Goal: Complete application form

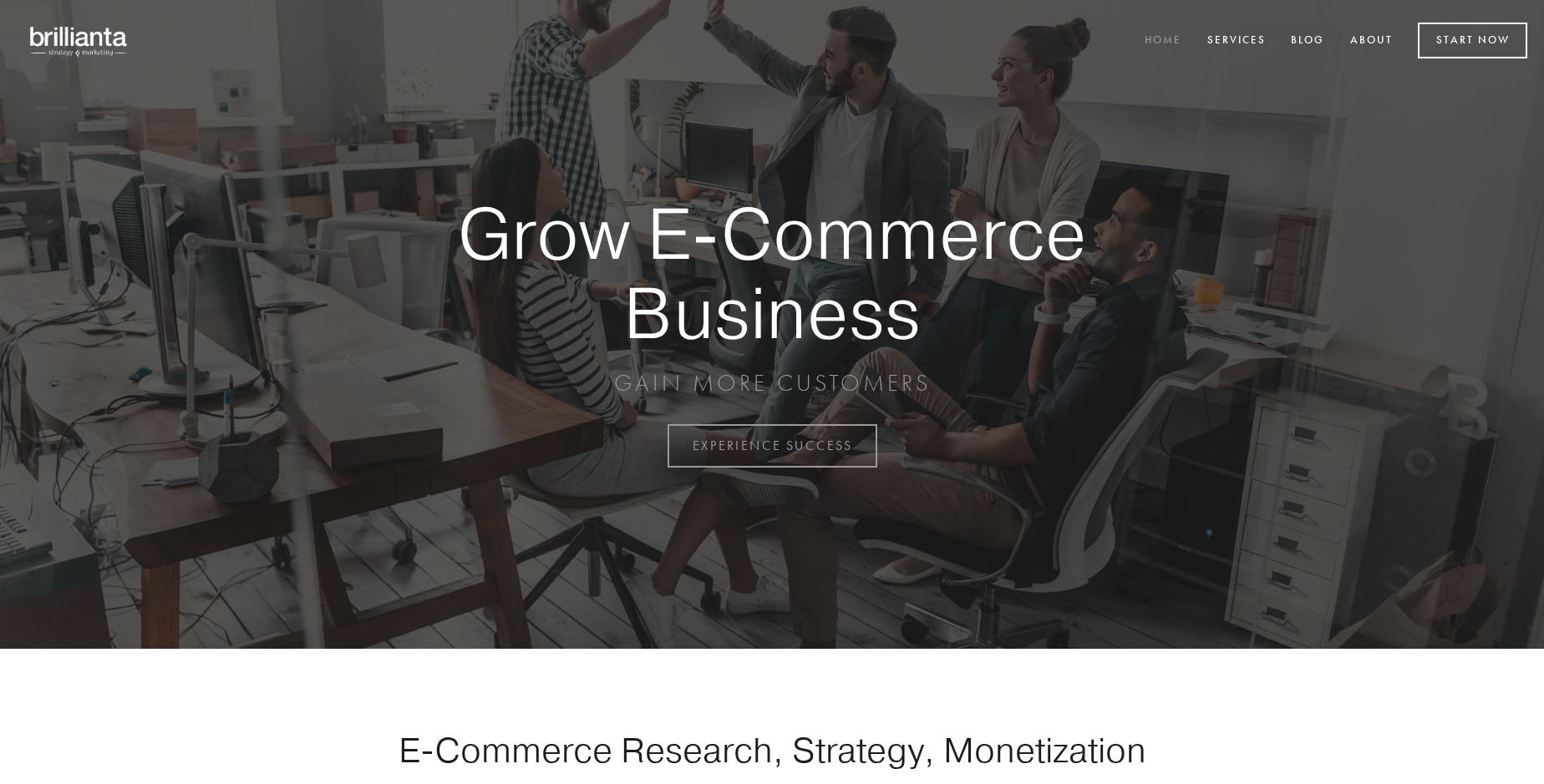
scroll to position [4378, 0]
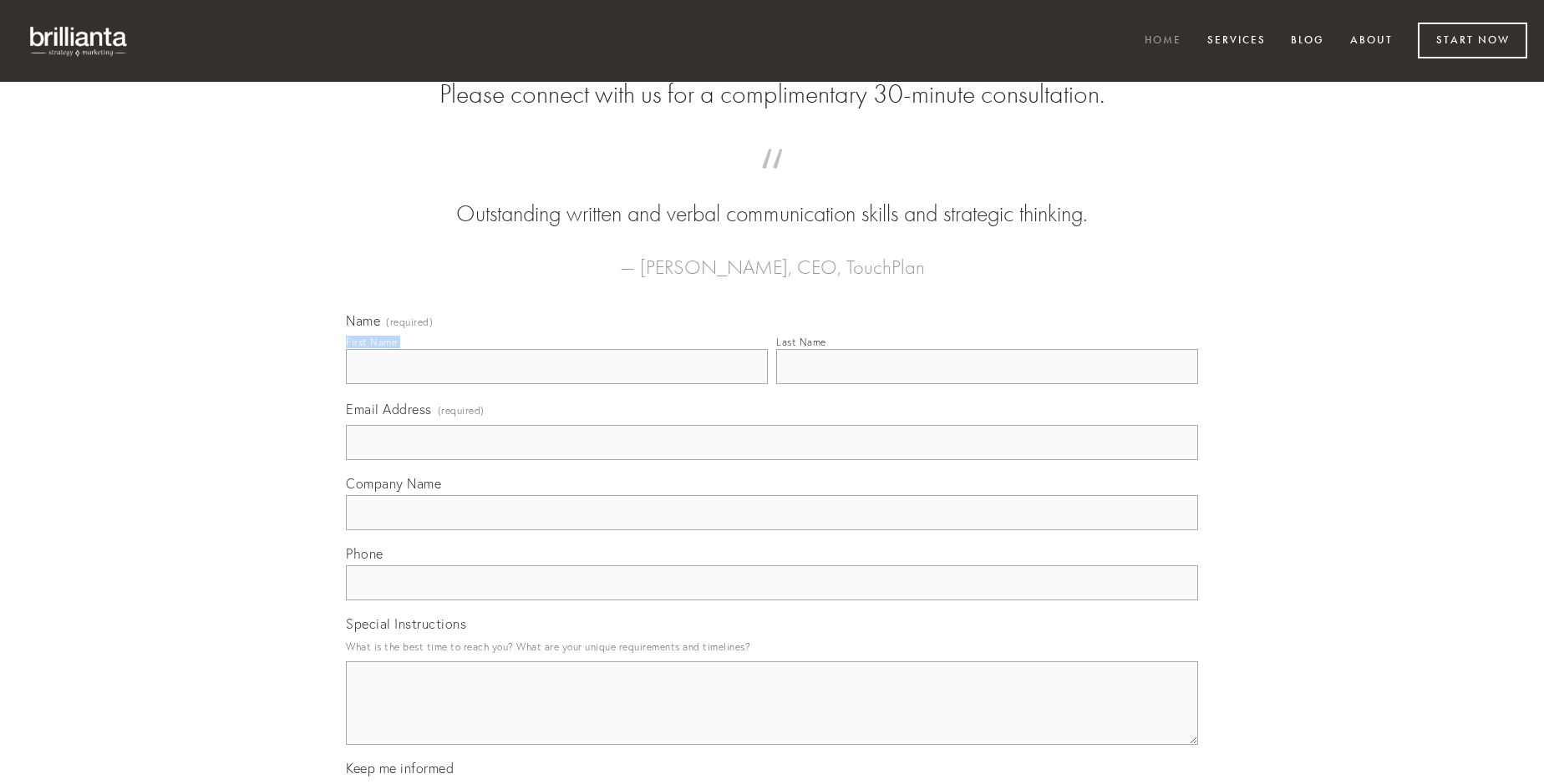
type input "[PERSON_NAME]"
click at [987, 385] on input "Last Name" at bounding box center [987, 367] width 422 height 35
type input "[PERSON_NAME]"
click at [772, 460] on input "Email Address (required)" at bounding box center [772, 442] width 852 height 35
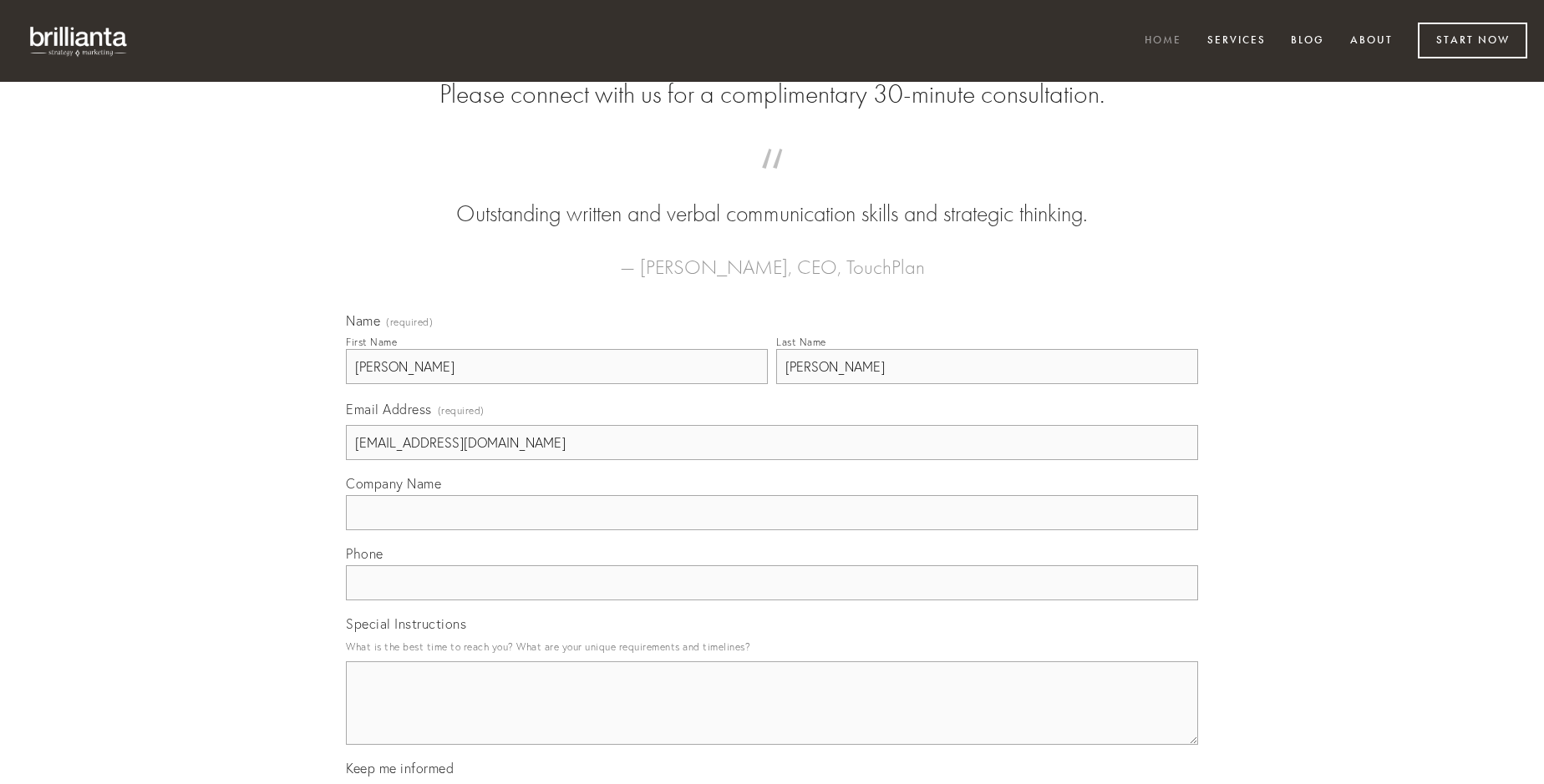
type input "[EMAIL_ADDRESS][DOMAIN_NAME]"
click at [772, 530] on input "Company Name" at bounding box center [772, 512] width 852 height 35
type input "acsi"
click at [772, 600] on input "text" at bounding box center [772, 582] width 852 height 35
click at [772, 718] on textarea "Special Instructions" at bounding box center [772, 703] width 852 height 84
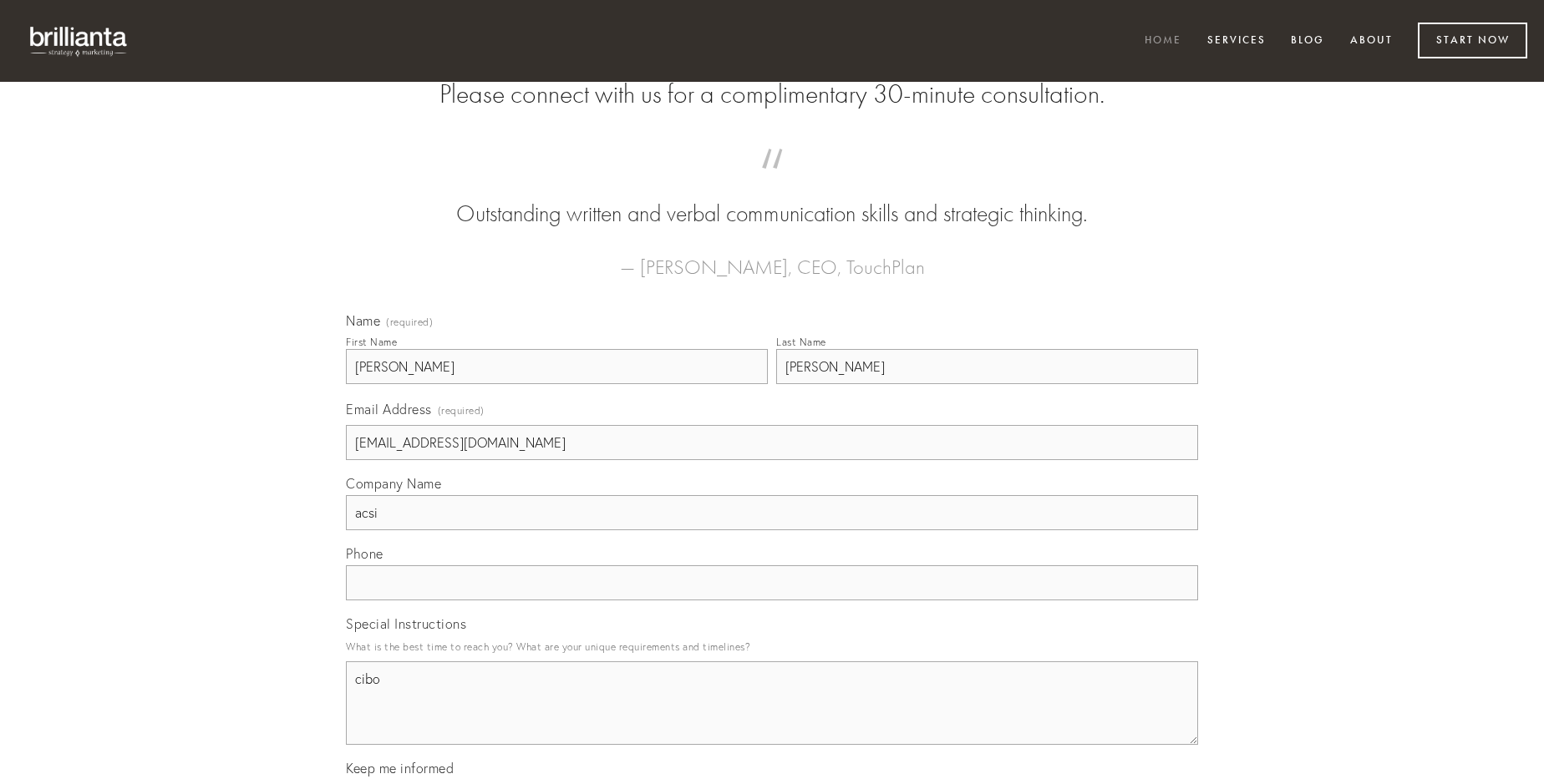
type textarea "cibo"
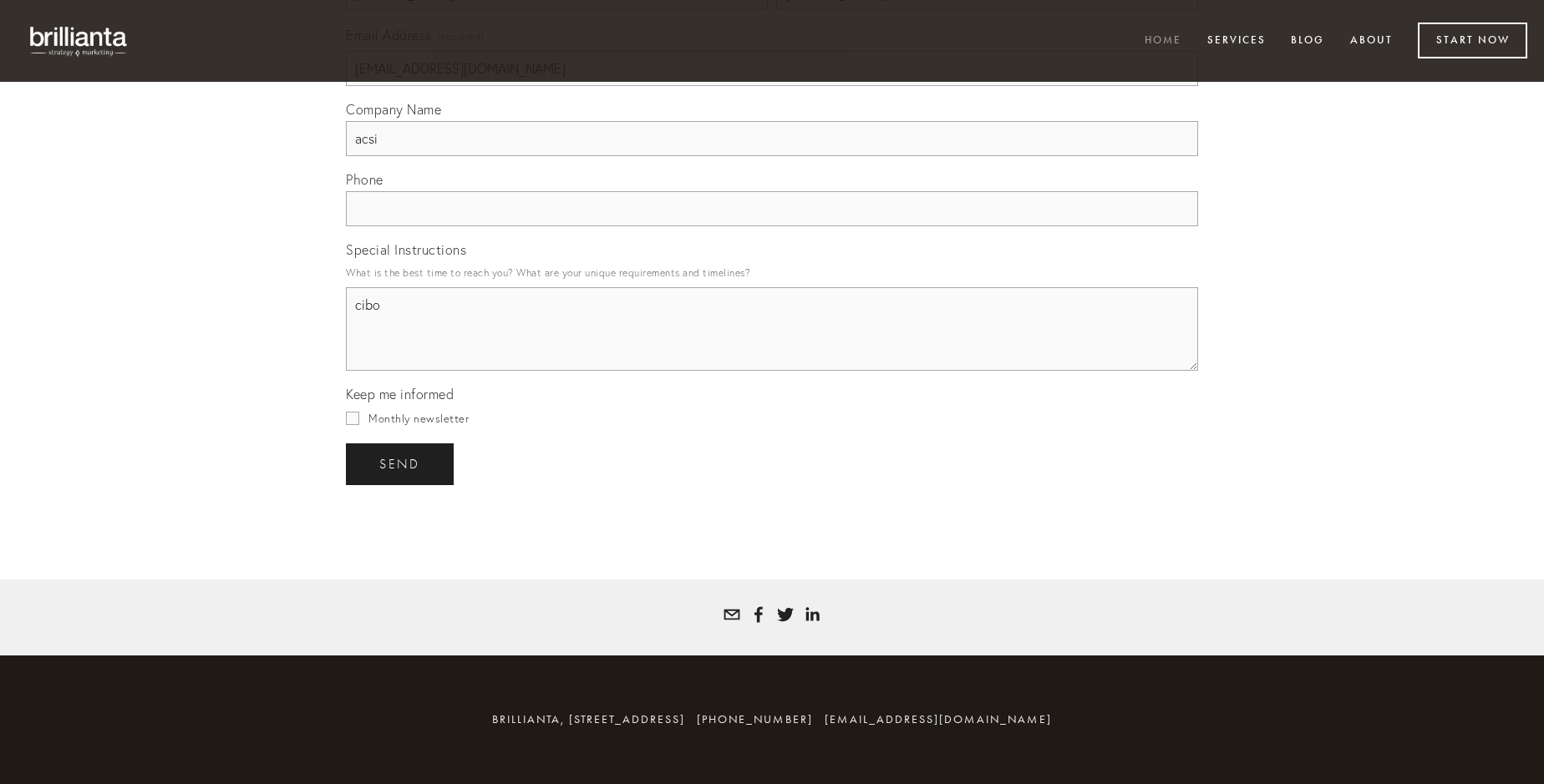
click at [401, 463] on span "send" at bounding box center [400, 463] width 41 height 15
